Goal: Information Seeking & Learning: Learn about a topic

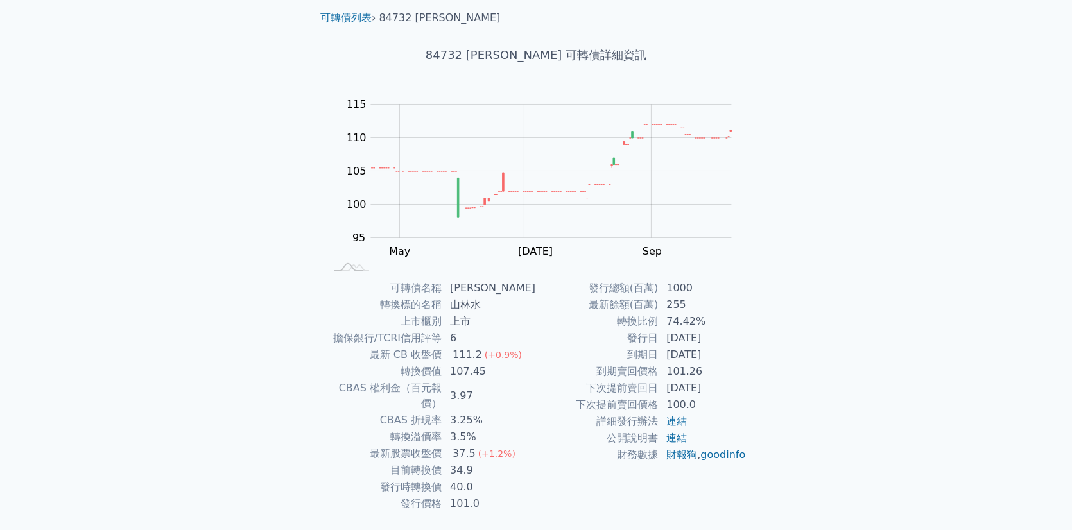
scroll to position [64, 0]
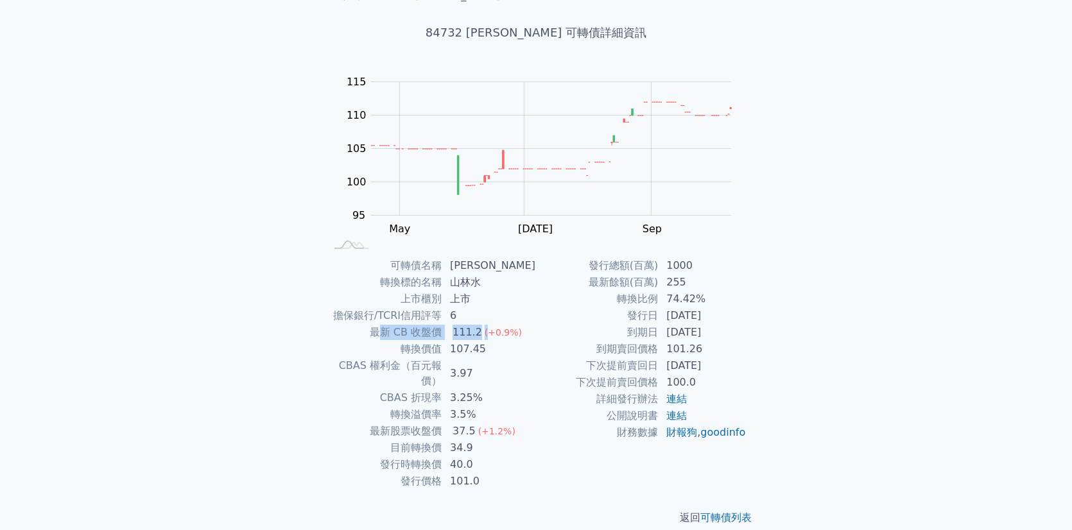
drag, startPoint x: 387, startPoint y: 329, endPoint x: 489, endPoint y: 329, distance: 102.1
click at [489, 329] on tr "最新 CB 收盤價 111.2 (+0.9%)" at bounding box center [430, 332] width 211 height 17
click at [515, 354] on td "107.45" at bounding box center [489, 349] width 94 height 17
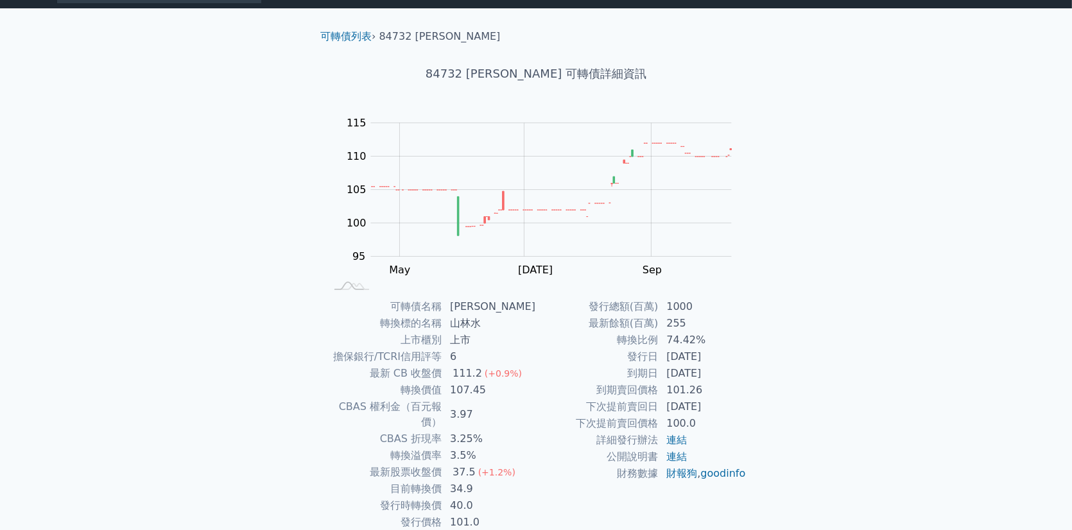
scroll to position [0, 0]
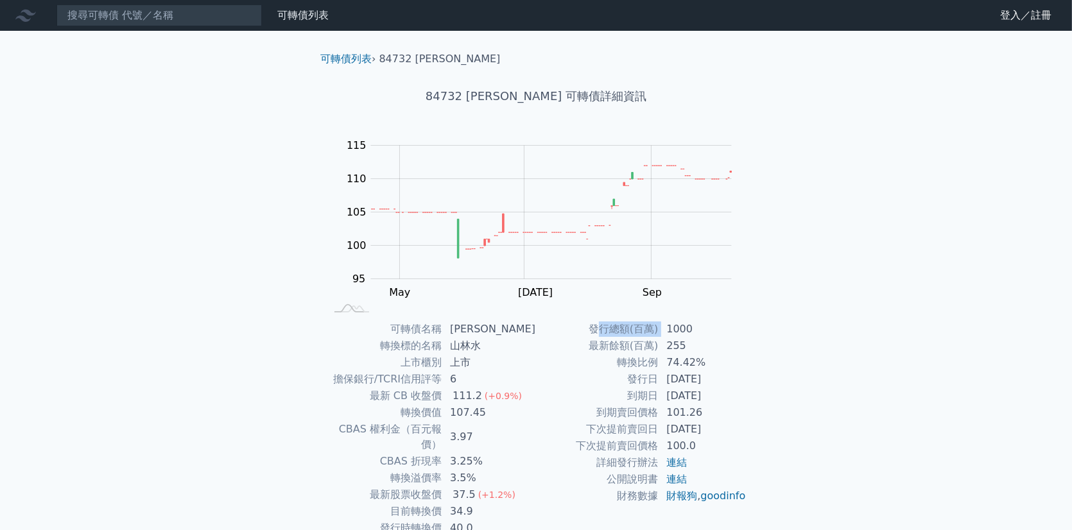
drag, startPoint x: 604, startPoint y: 331, endPoint x: 660, endPoint y: 336, distance: 56.7
click at [660, 335] on tr "發行總額(百萬) 1000" at bounding box center [641, 329] width 211 height 17
drag, startPoint x: 634, startPoint y: 348, endPoint x: 669, endPoint y: 350, distance: 34.7
click at [669, 350] on tr "最新餘額(百萬) 255" at bounding box center [641, 346] width 211 height 17
drag, startPoint x: 641, startPoint y: 368, endPoint x: 749, endPoint y: 402, distance: 113.5
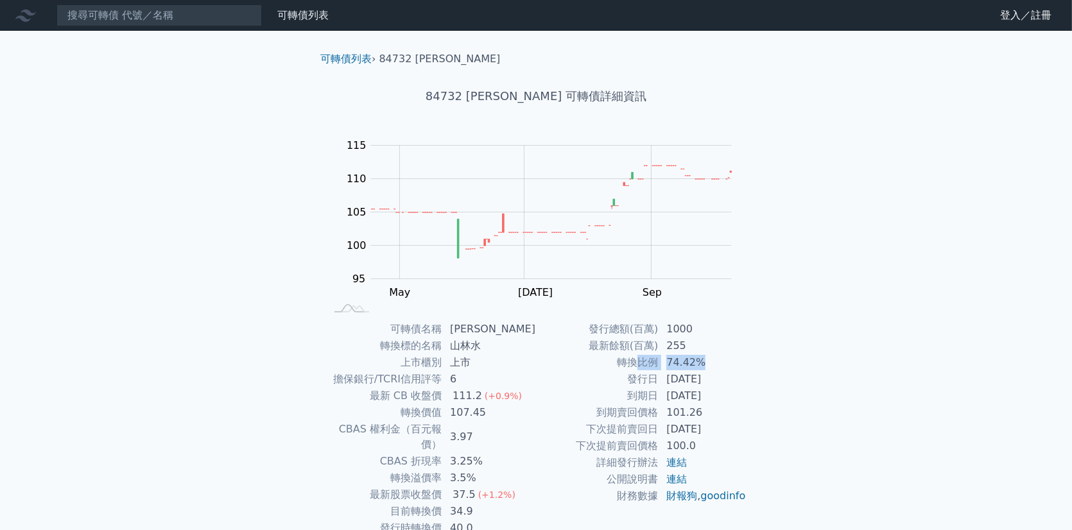
click at [714, 367] on tr "轉換比例 74.42%" at bounding box center [641, 362] width 211 height 17
click at [759, 411] on div "可轉債名稱 山林水二 轉換標的名稱 山林水 上市櫃別 上市 擔保銀行/TCRI信用評等 6 最新 CB 收盤價 111.2 (+0.9%) 轉換價值 107.…" at bounding box center [536, 437] width 452 height 232
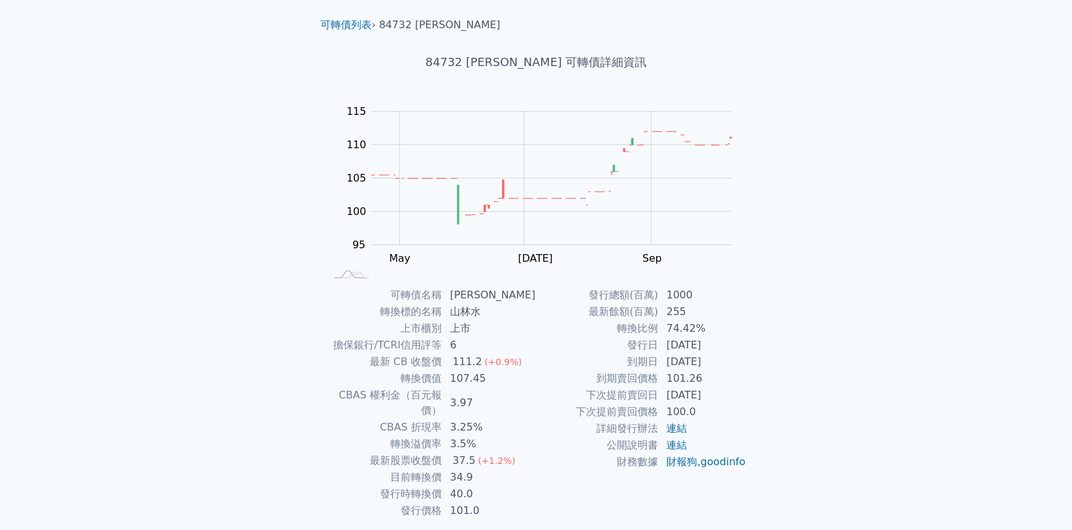
scroll to position [64, 0]
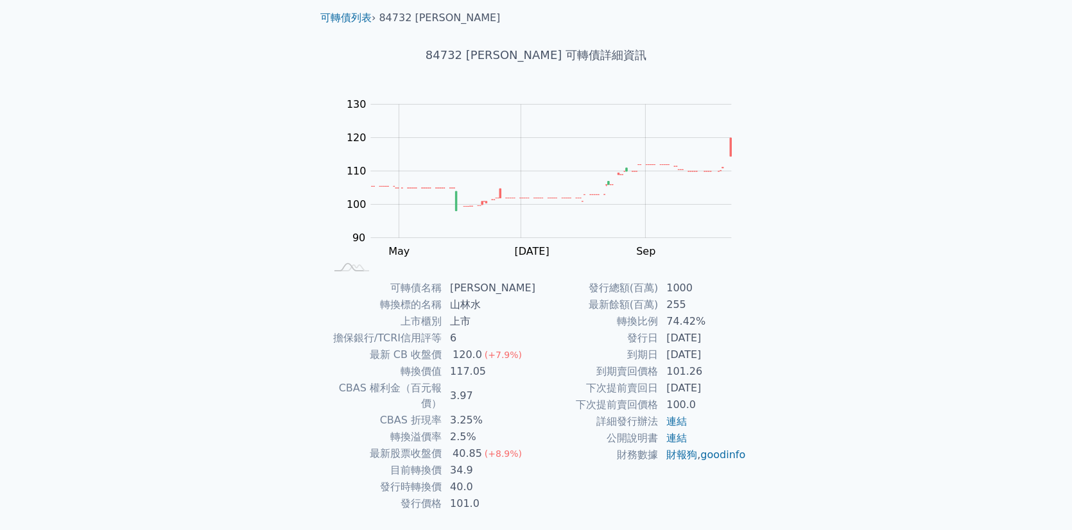
scroll to position [64, 0]
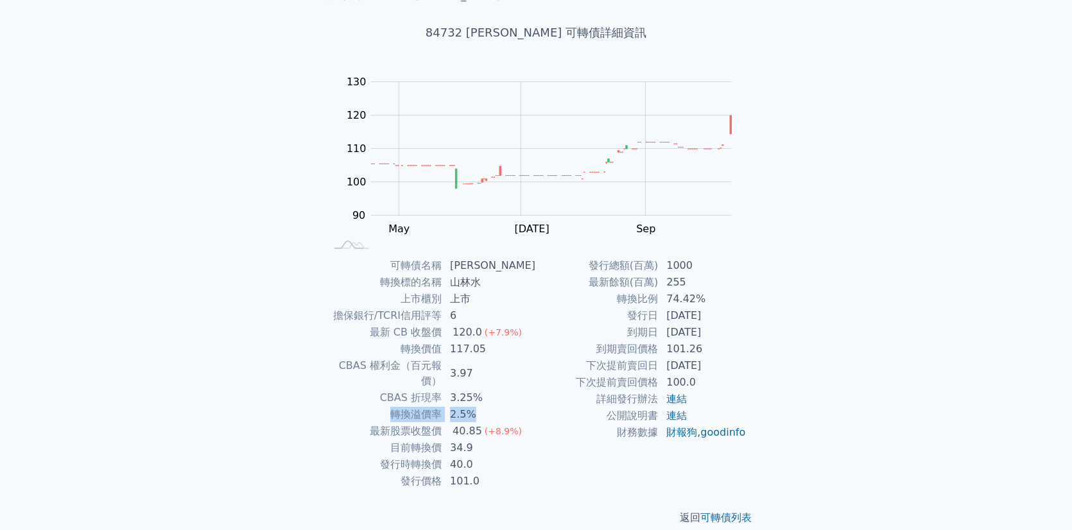
drag, startPoint x: 395, startPoint y: 402, endPoint x: 490, endPoint y: 402, distance: 94.3
click at [490, 406] on tr "轉換溢價率 2.5%" at bounding box center [430, 414] width 211 height 17
click at [574, 441] on td "財務數據" at bounding box center [597, 432] width 123 height 17
drag, startPoint x: 870, startPoint y: 299, endPoint x: 716, endPoint y: 310, distance: 153.8
click at [868, 297] on div "可轉債列表 財務數據 可轉債列表 財務數據 登入／註冊 登入／註冊 可轉債列表 › 84732 山林水二 84732 山林水二 可轉債詳細資訊 Zoom Ou…" at bounding box center [536, 241] width 1072 height 610
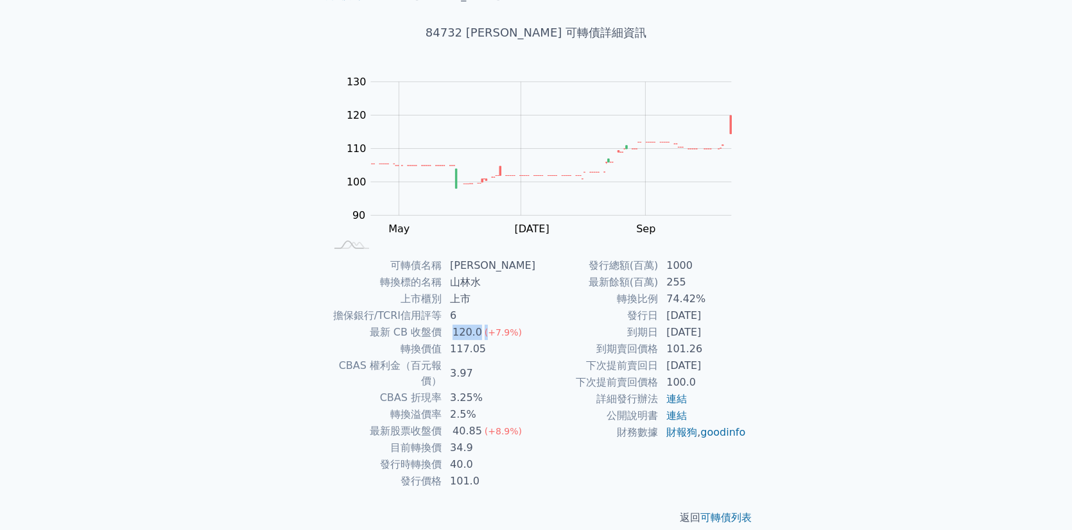
drag, startPoint x: 458, startPoint y: 333, endPoint x: 488, endPoint y: 333, distance: 30.8
click at [488, 333] on td "120.0 (+7.9%)" at bounding box center [489, 332] width 94 height 17
click at [823, 313] on div "可轉債列表 財務數據 可轉債列表 財務數據 登入／註冊 登入／註冊 可轉債列表 › 84732 山林水二 84732 山林水二 可轉債詳細資訊 Zoom Ou…" at bounding box center [536, 241] width 1072 height 610
drag, startPoint x: 491, startPoint y: 349, endPoint x: 452, endPoint y: 344, distance: 38.8
click at [452, 344] on td "117.05" at bounding box center [489, 349] width 94 height 17
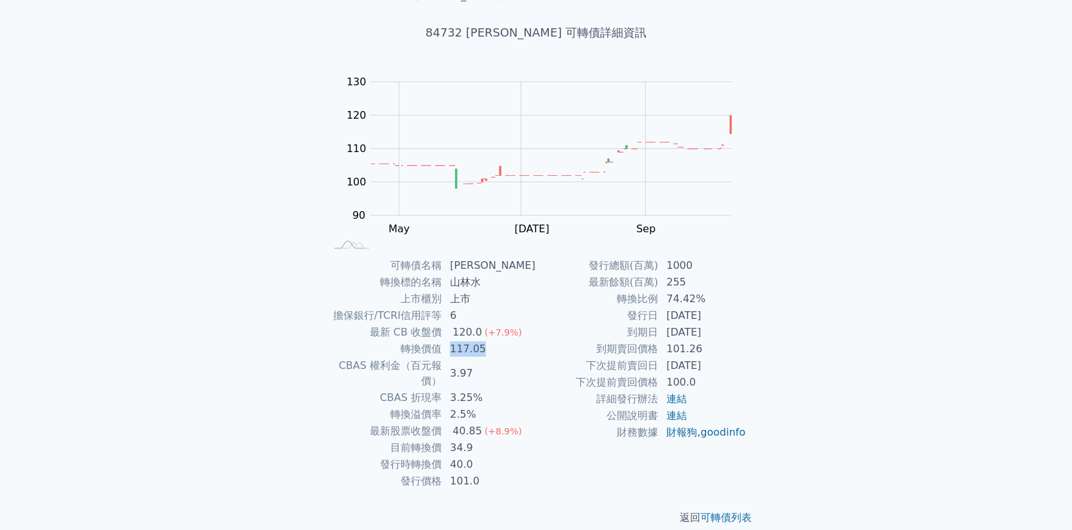
click at [490, 351] on td "117.05" at bounding box center [489, 349] width 94 height 17
